Goal: Check status

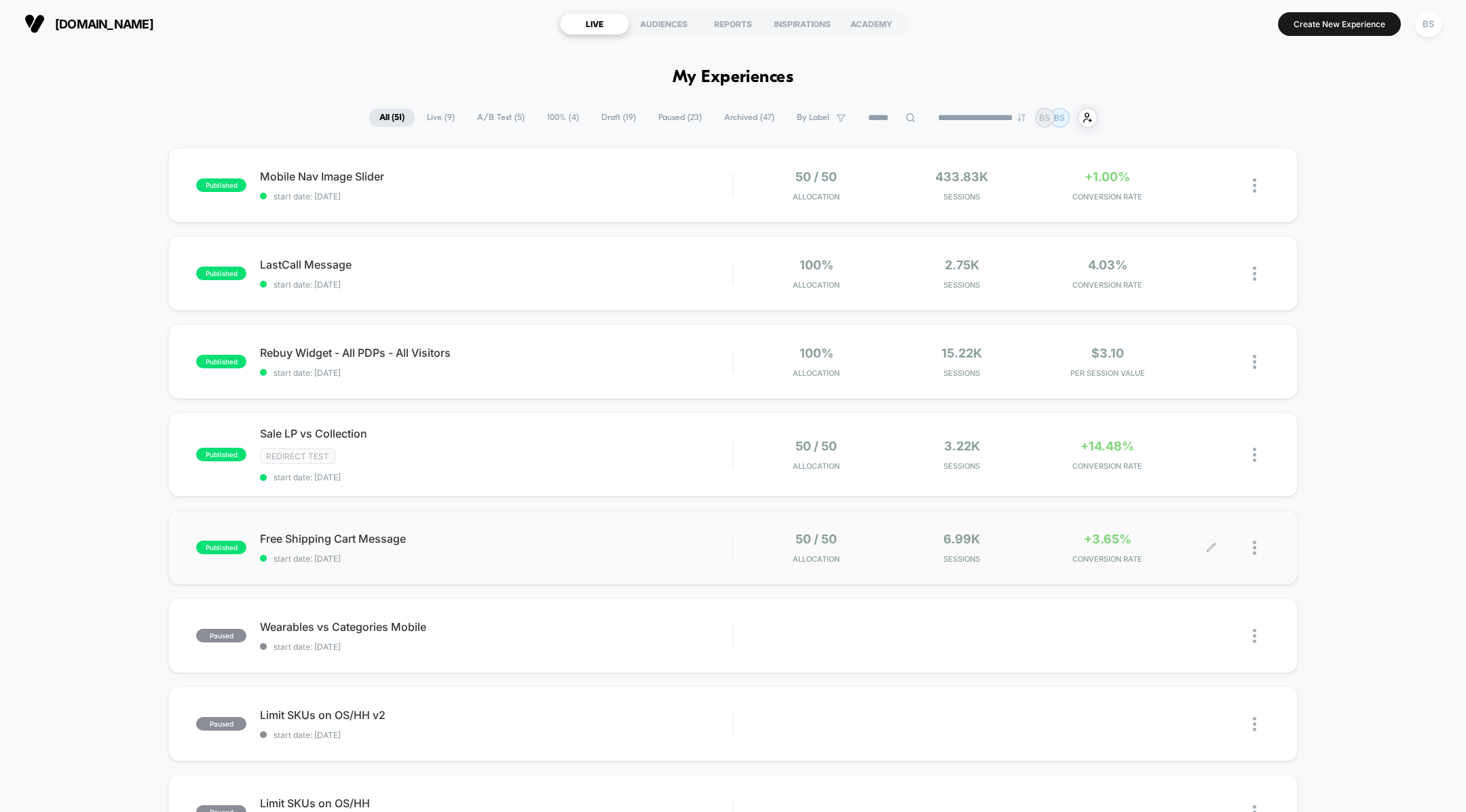
click at [734, 557] on div "50 / 50 Allocation 6.99k Sessions +3.65% CONVERSION RATE" at bounding box center [1002, 548] width 537 height 32
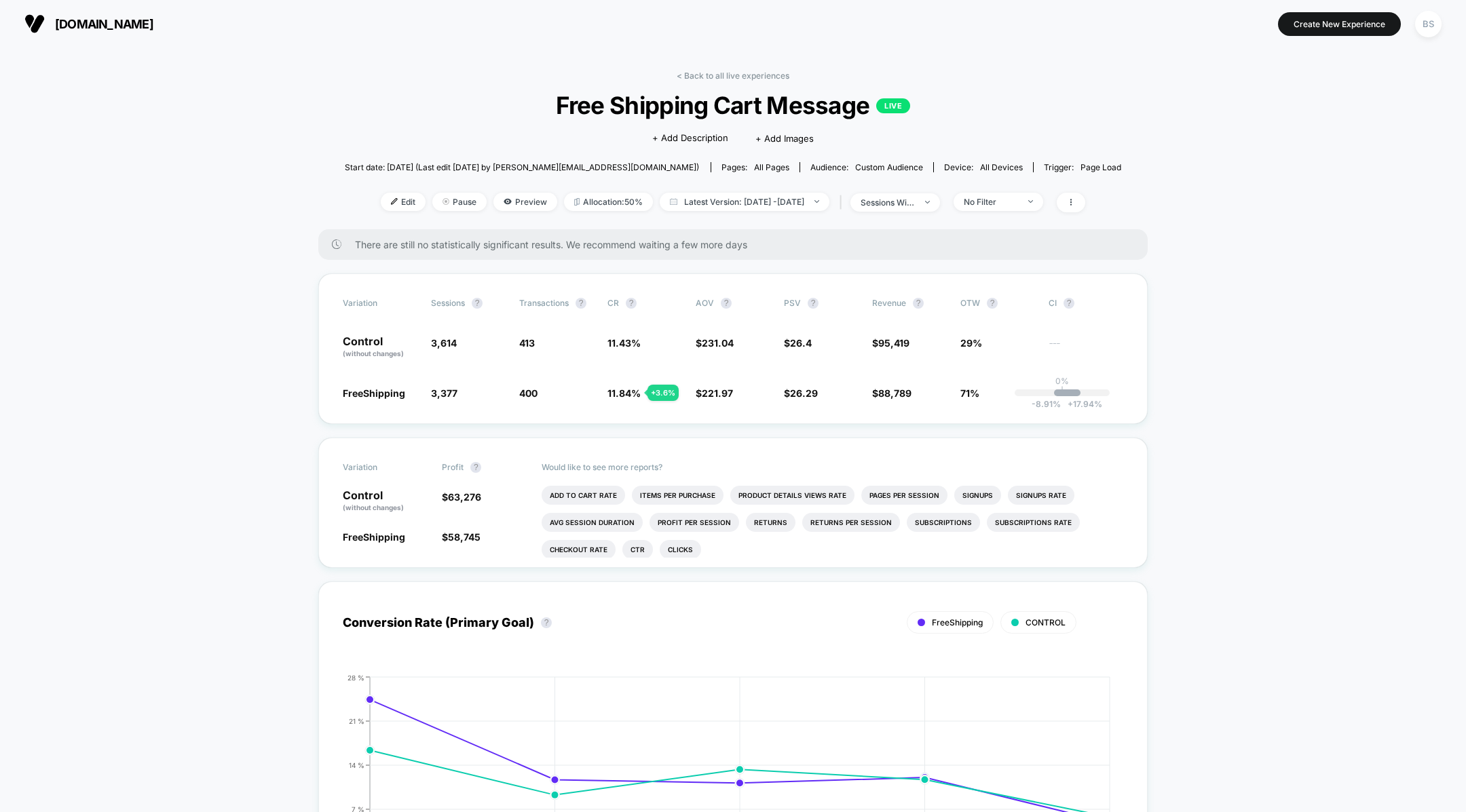
scroll to position [58, 0]
